Goal: Task Accomplishment & Management: Manage account settings

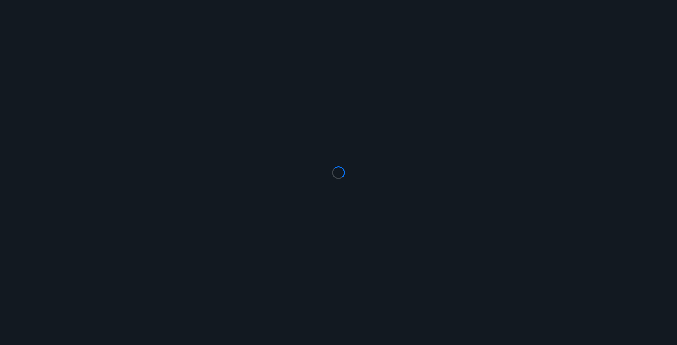
click at [329, 5] on div "Loading..." at bounding box center [338, 172] width 677 height 345
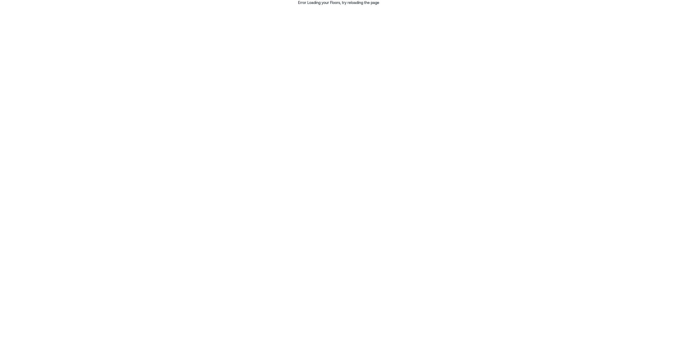
click at [354, 4] on div "Error Loading your Floors, try reloading the page" at bounding box center [338, 2] width 677 height 5
copy body "Error Loading your Floors, try reloading the page"
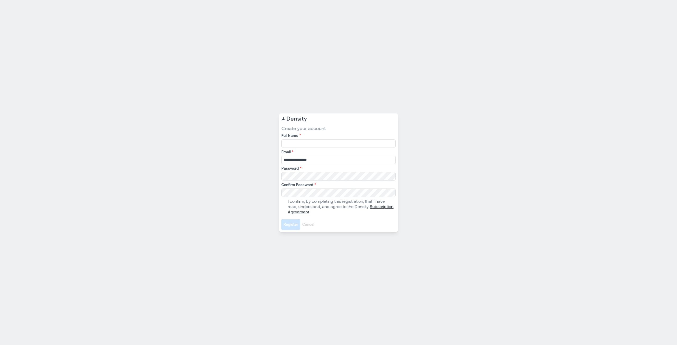
click at [320, 150] on label "Email *" at bounding box center [337, 151] width 113 height 5
click at [320, 156] on input "**********" at bounding box center [338, 160] width 114 height 8
click at [295, 141] on input "Full Name *" at bounding box center [338, 143] width 114 height 8
click at [362, 142] on input "*******" at bounding box center [338, 143] width 114 height 8
click at [340, 141] on input "*******" at bounding box center [338, 143] width 114 height 8
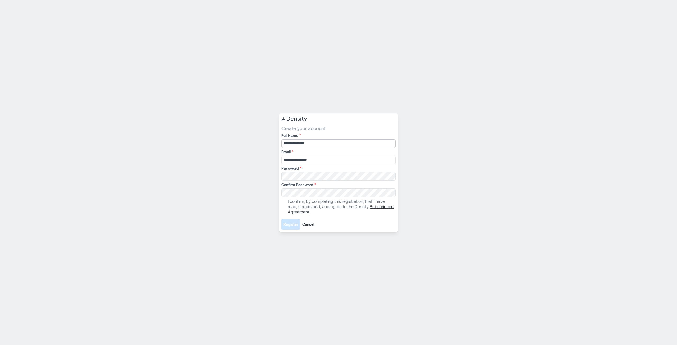
type input "**********"
click at [294, 223] on span "Register" at bounding box center [290, 224] width 15 height 5
click at [286, 224] on span "Register" at bounding box center [290, 224] width 15 height 5
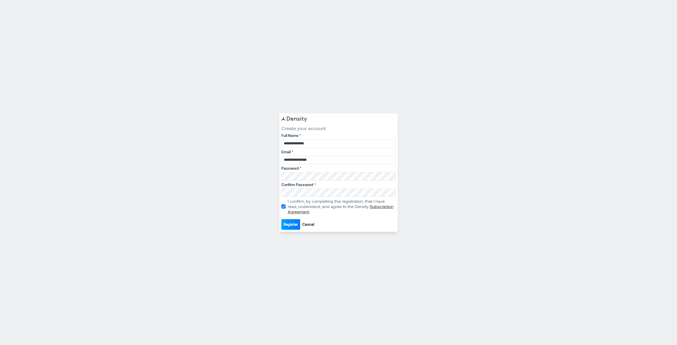
click at [286, 224] on span "Register" at bounding box center [290, 224] width 15 height 5
click at [307, 225] on span "Cancel" at bounding box center [308, 224] width 12 height 5
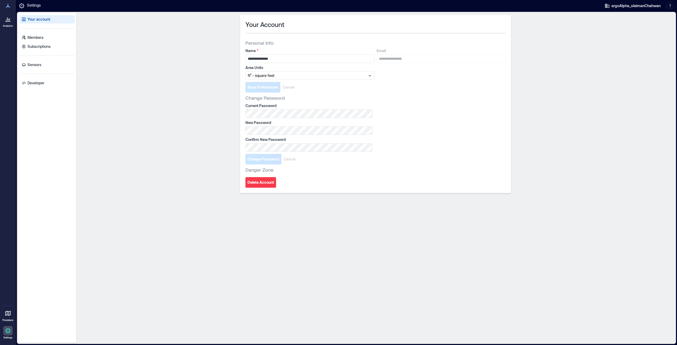
click at [8, 20] on icon at bounding box center [8, 20] width 1 height 2
click at [44, 65] on link "Sensors" at bounding box center [47, 65] width 55 height 8
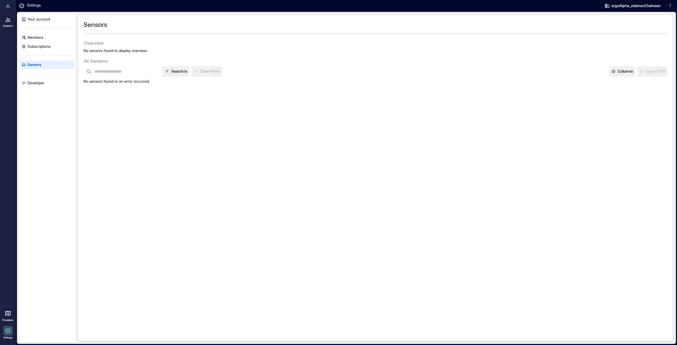
click at [8, 26] on p "Analytics" at bounding box center [8, 25] width 10 height 3
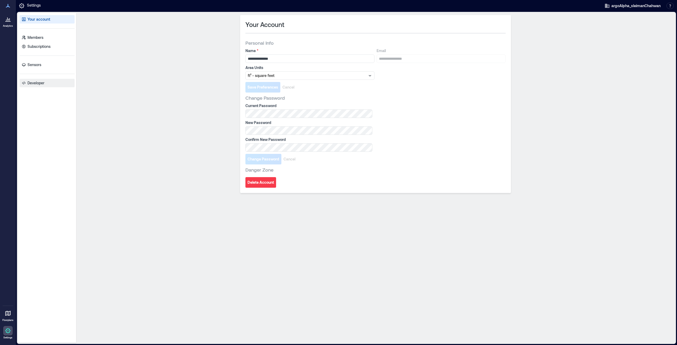
click at [36, 84] on p "Developer" at bounding box center [35, 82] width 17 height 5
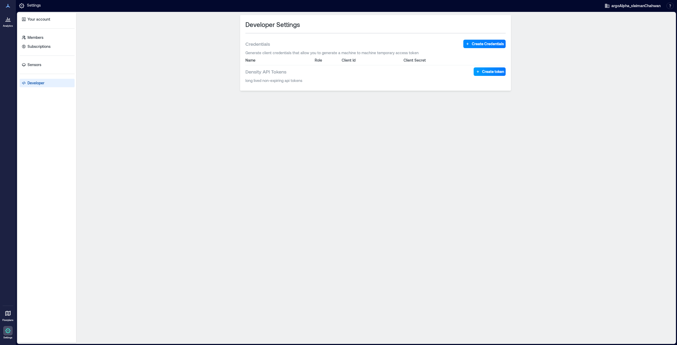
click at [486, 75] on button "Create token" at bounding box center [489, 71] width 32 height 8
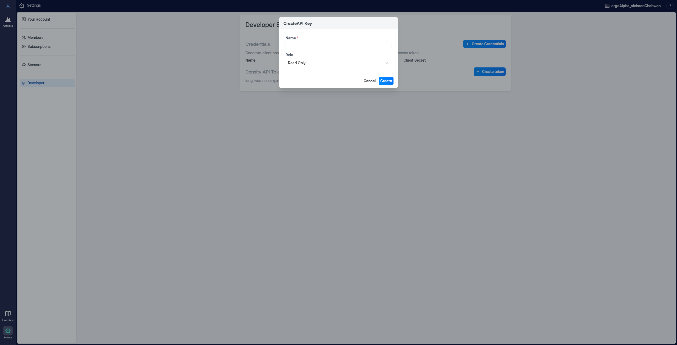
click at [335, 47] on input "Name *" at bounding box center [339, 46] width 106 height 8
type input "*"
type input "**********"
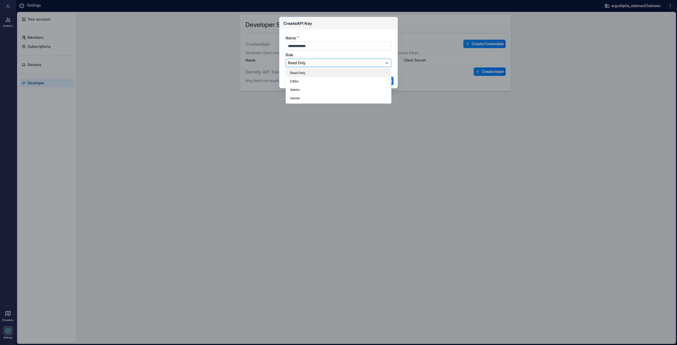
click at [311, 61] on div at bounding box center [336, 63] width 96 height 6
click at [297, 98] on p "Owner" at bounding box center [295, 98] width 10 height 4
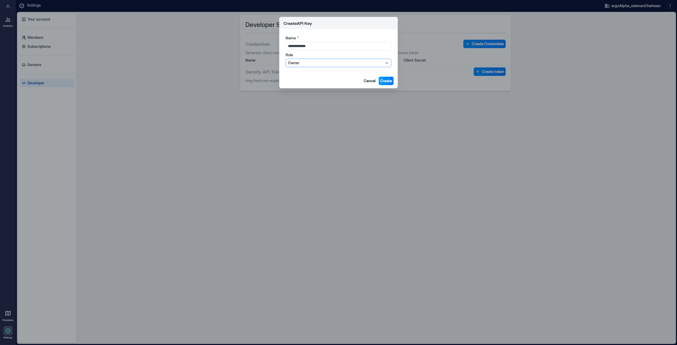
click at [387, 82] on span "Create" at bounding box center [386, 80] width 12 height 5
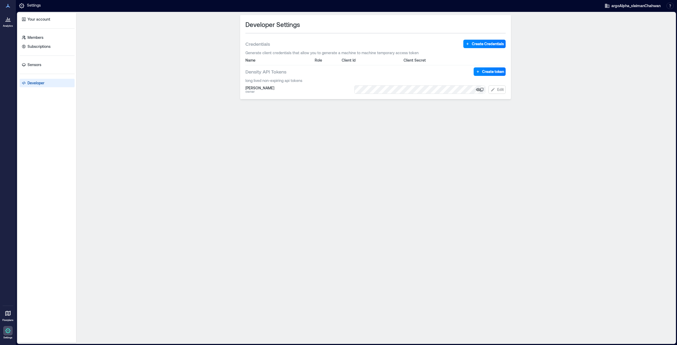
click at [290, 132] on div "Developer Settings Credentials Create Credentials Generate client credentials t…" at bounding box center [375, 178] width 594 height 326
click at [62, 64] on link "Sensors" at bounding box center [47, 65] width 55 height 8
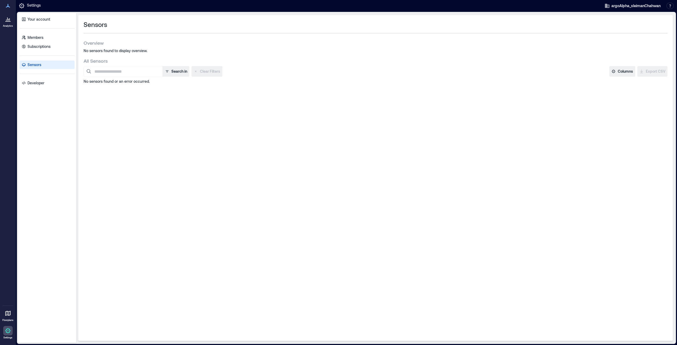
click at [8, 6] on icon at bounding box center [8, 6] width 4 height 4
click at [26, 81] on link "Developer" at bounding box center [47, 83] width 55 height 8
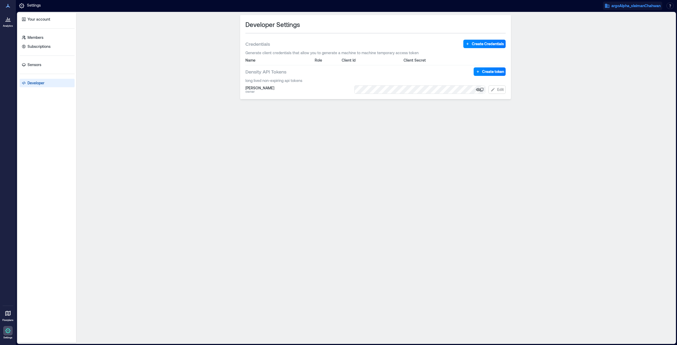
click at [627, 5] on span "argoAlpha_sleimanChahwan" at bounding box center [635, 5] width 49 height 5
click at [624, 28] on button "Your account" at bounding box center [628, 27] width 49 height 8
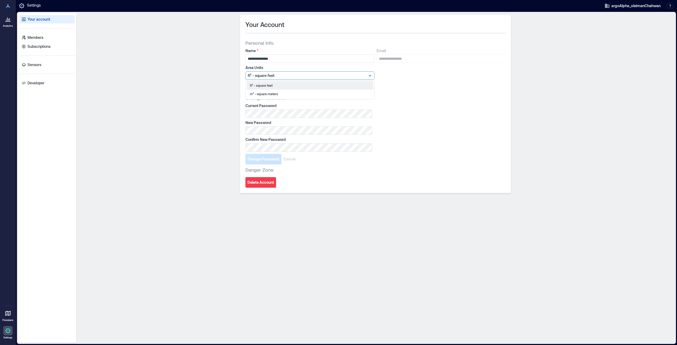
click at [272, 73] on div at bounding box center [307, 75] width 119 height 6
click at [260, 94] on p "m² - square meters" at bounding box center [264, 94] width 28 height 4
click at [271, 86] on span "Save Preferences" at bounding box center [262, 87] width 31 height 5
click at [22, 65] on icon at bounding box center [23, 64] width 3 height 3
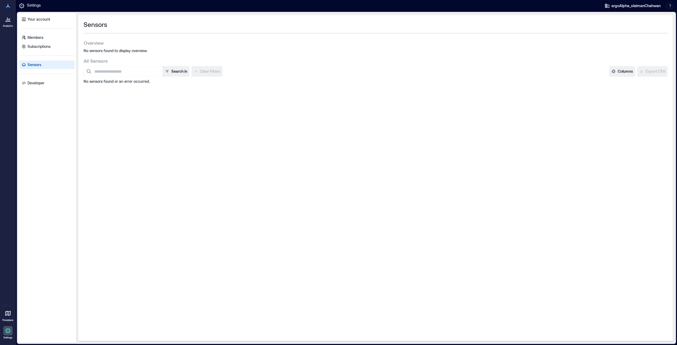
click at [92, 47] on div "Overview No sensors found to display overview." at bounding box center [376, 48] width 584 height 16
click at [627, 66] on button "Columns" at bounding box center [622, 71] width 26 height 11
click at [421, 130] on div "Sensors Overview No sensors found to display overview. All Sensors Search in Cl…" at bounding box center [375, 178] width 594 height 326
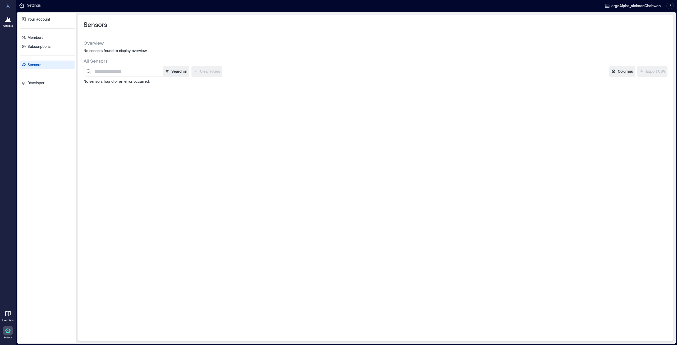
click at [5, 26] on p "Analytics" at bounding box center [8, 25] width 10 height 3
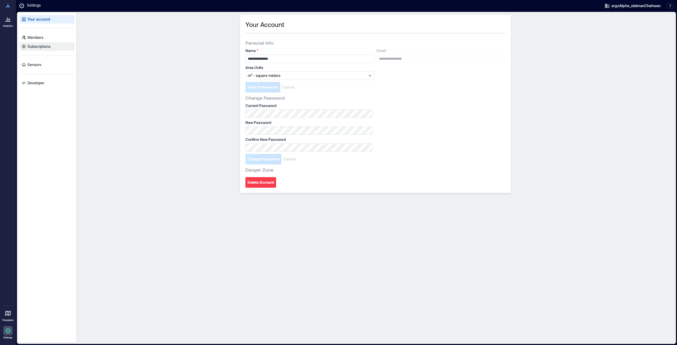
click at [43, 46] on p "Subscriptions" at bounding box center [38, 46] width 23 height 5
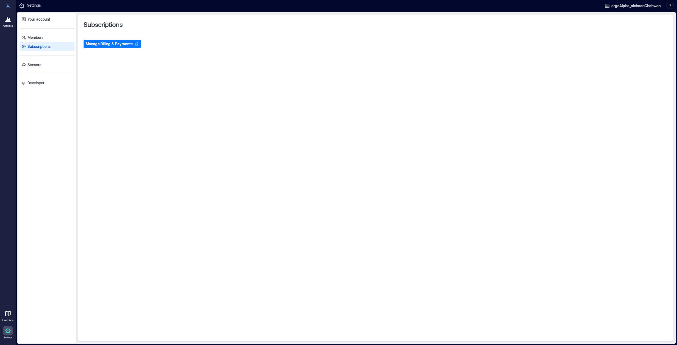
click at [131, 48] on div "Subscriptions Manage Billing & Payments" at bounding box center [375, 178] width 594 height 326
click at [131, 45] on button "Manage Billing & Payments" at bounding box center [112, 44] width 57 height 8
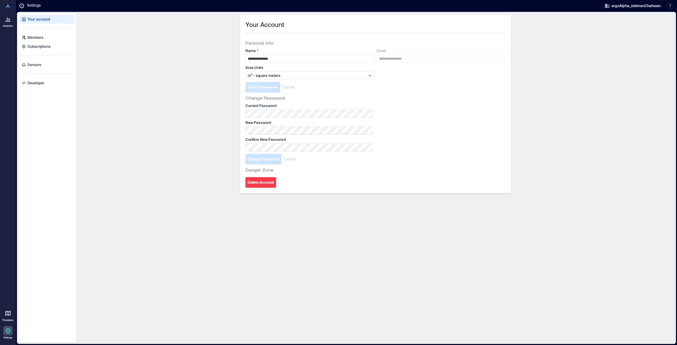
drag, startPoint x: 39, startPoint y: 75, endPoint x: 35, endPoint y: 73, distance: 3.9
click at [36, 73] on div "Your account Members Subscriptions Sensors Developer" at bounding box center [47, 178] width 58 height 330
click at [34, 67] on link "Sensors" at bounding box center [47, 65] width 55 height 8
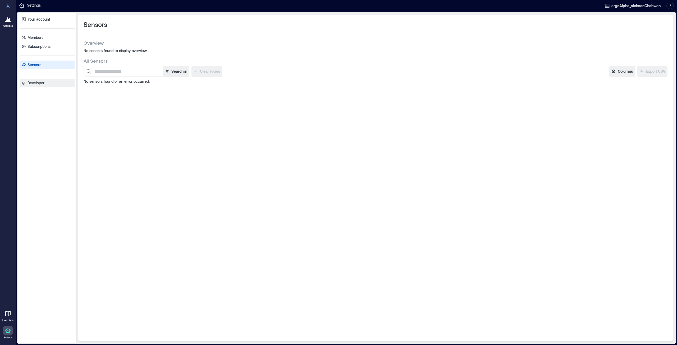
click at [32, 87] on link "Developer" at bounding box center [47, 83] width 55 height 8
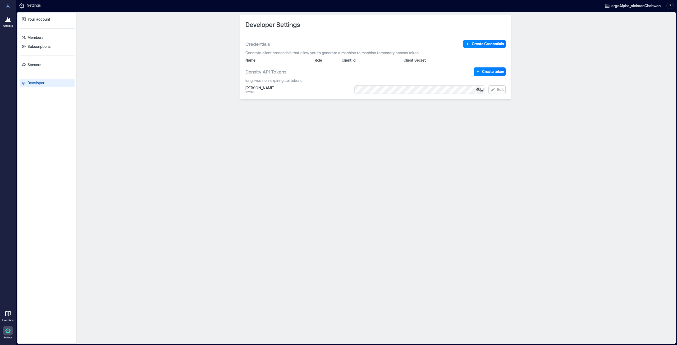
click at [480, 89] on icon "button" at bounding box center [477, 89] width 5 height 5
click at [465, 116] on div "Developer Settings Credentials Create Credentials Generate client credentials t…" at bounding box center [375, 178] width 594 height 326
